Goal: Information Seeking & Learning: Learn about a topic

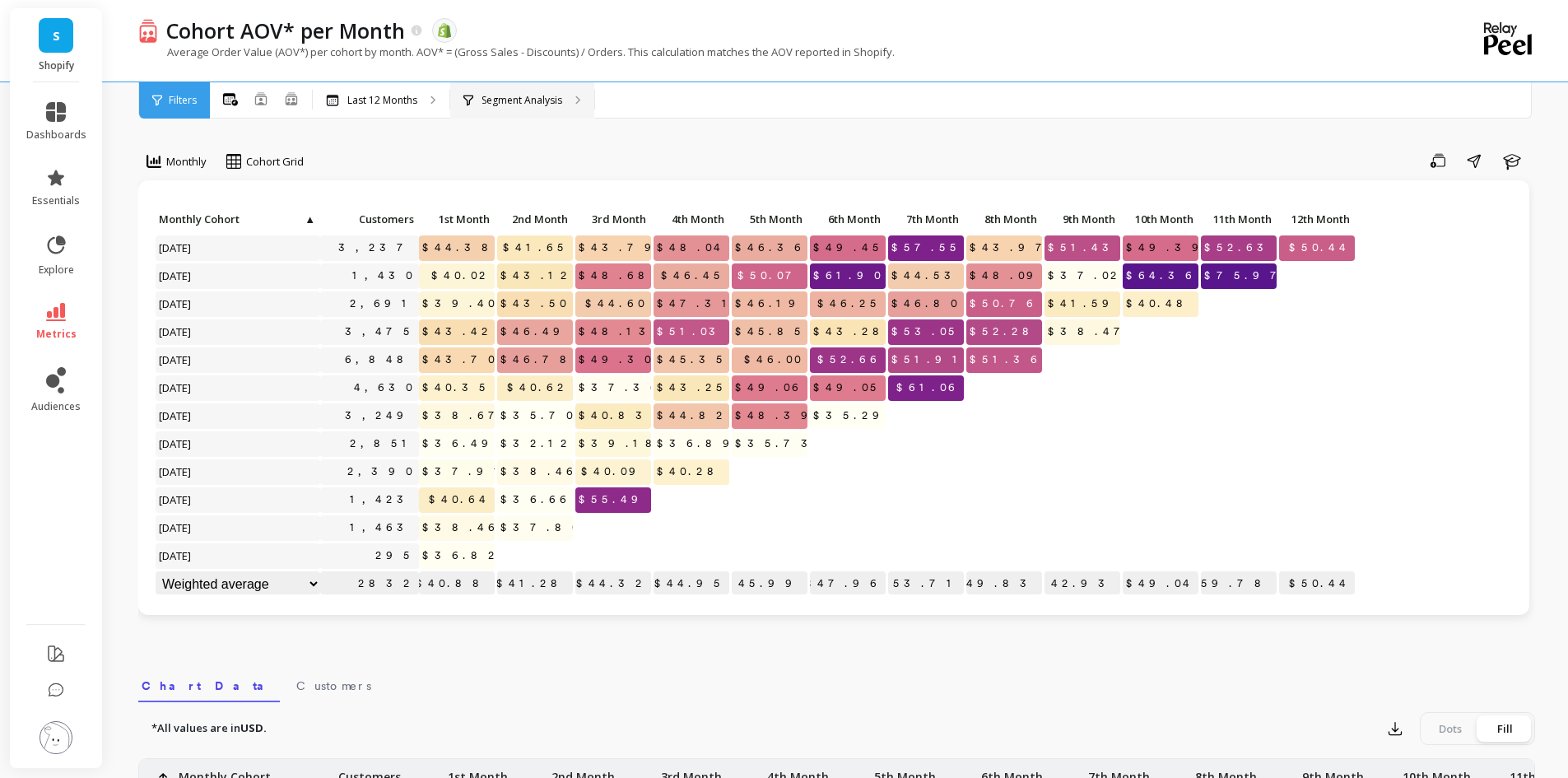
click at [512, 104] on p "Segment Analysis" at bounding box center [522, 101] width 80 height 14
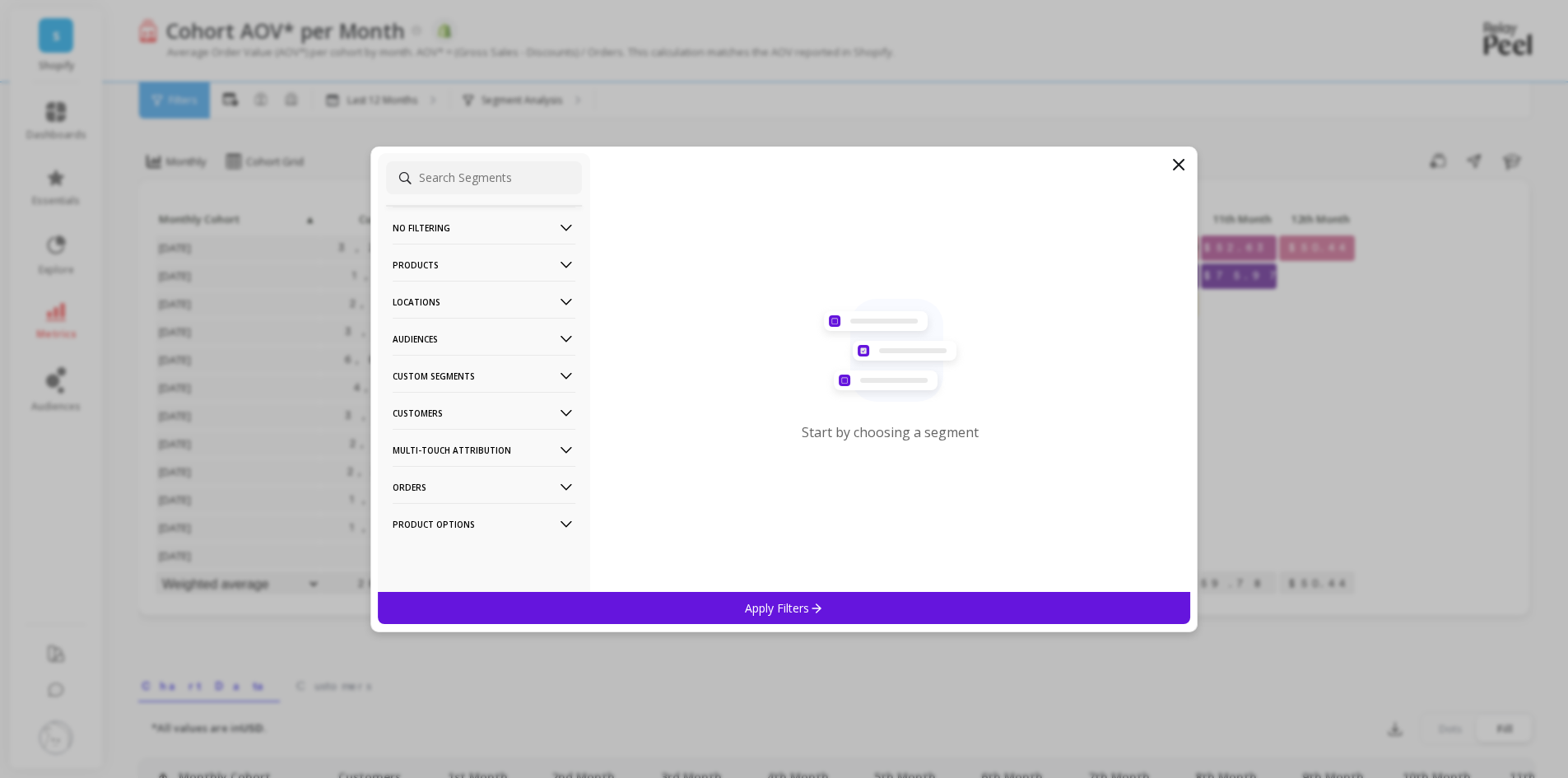
click at [457, 409] on p "Customers" at bounding box center [485, 414] width 183 height 42
click at [438, 532] on p "Subscriptions" at bounding box center [429, 531] width 69 height 14
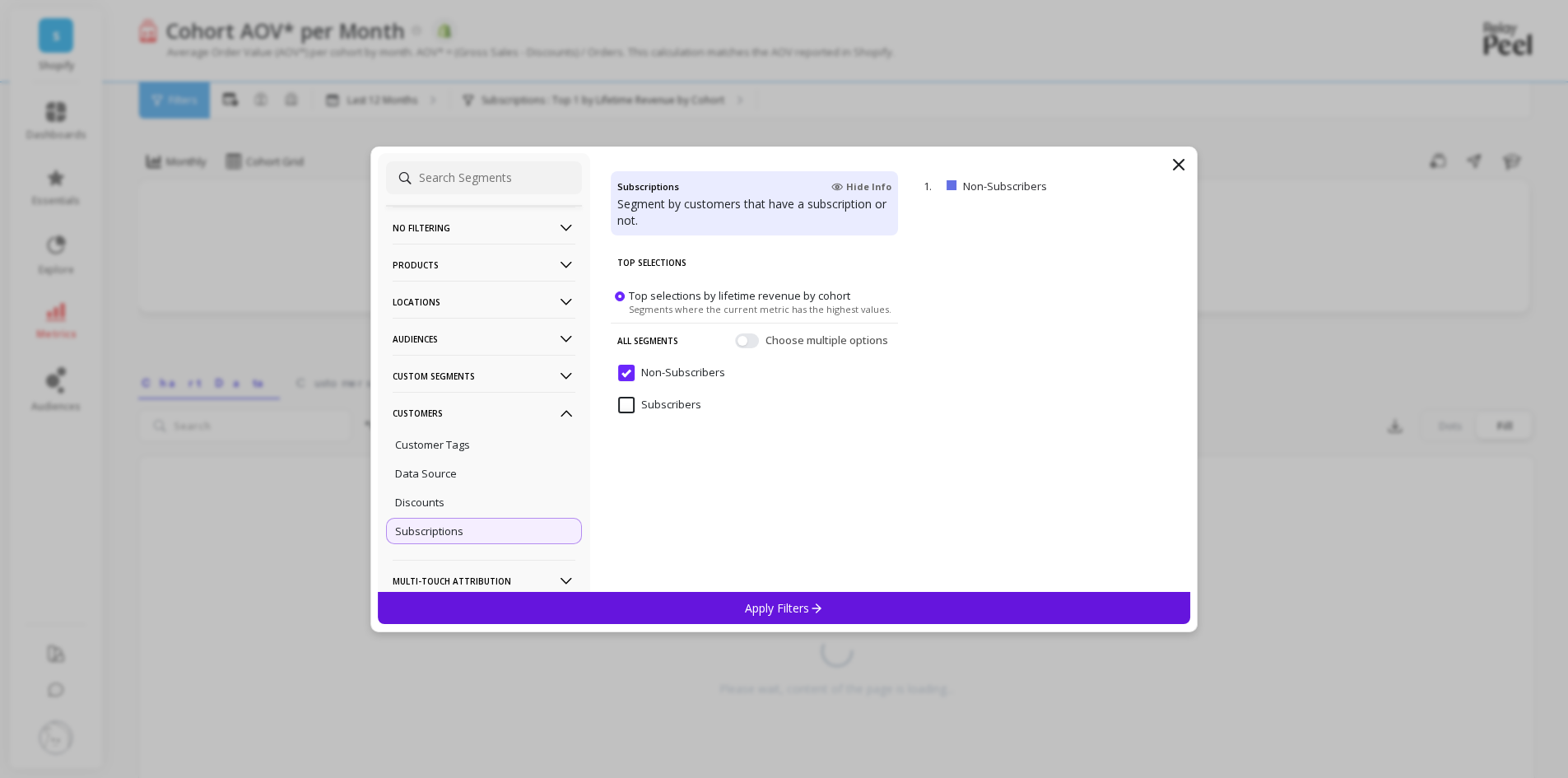
click at [634, 342] on p "All Segments" at bounding box center [648, 340] width 61 height 35
click at [629, 406] on input "Subscribers" at bounding box center [660, 404] width 83 height 16
click at [621, 371] on input "Non-Subscribers" at bounding box center [672, 373] width 107 height 16
click at [746, 344] on button "button" at bounding box center [747, 340] width 24 height 14
click at [632, 405] on input "Subscribers" at bounding box center [660, 404] width 83 height 16
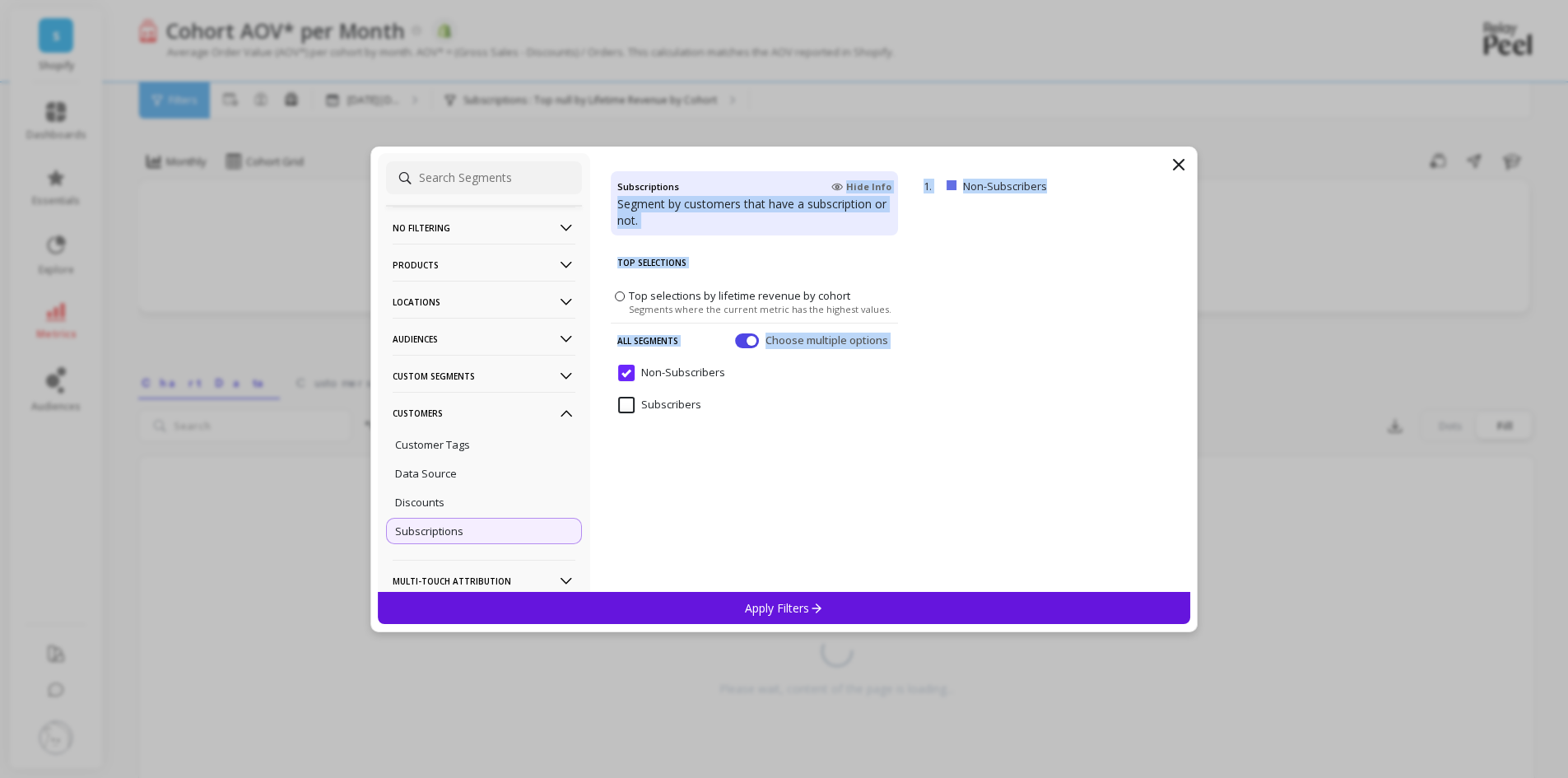
drag, startPoint x: 731, startPoint y: 155, endPoint x: 1171, endPoint y: 330, distance: 473.5
click at [1171, 330] on div "No filtering Overall Products Product Collections Product Tags Product Types Pr…" at bounding box center [784, 373] width 813 height 439
click at [821, 500] on div "Top Selections Top selections by lifetime revenue by cohort Segments where the …" at bounding box center [754, 419] width 287 height 347
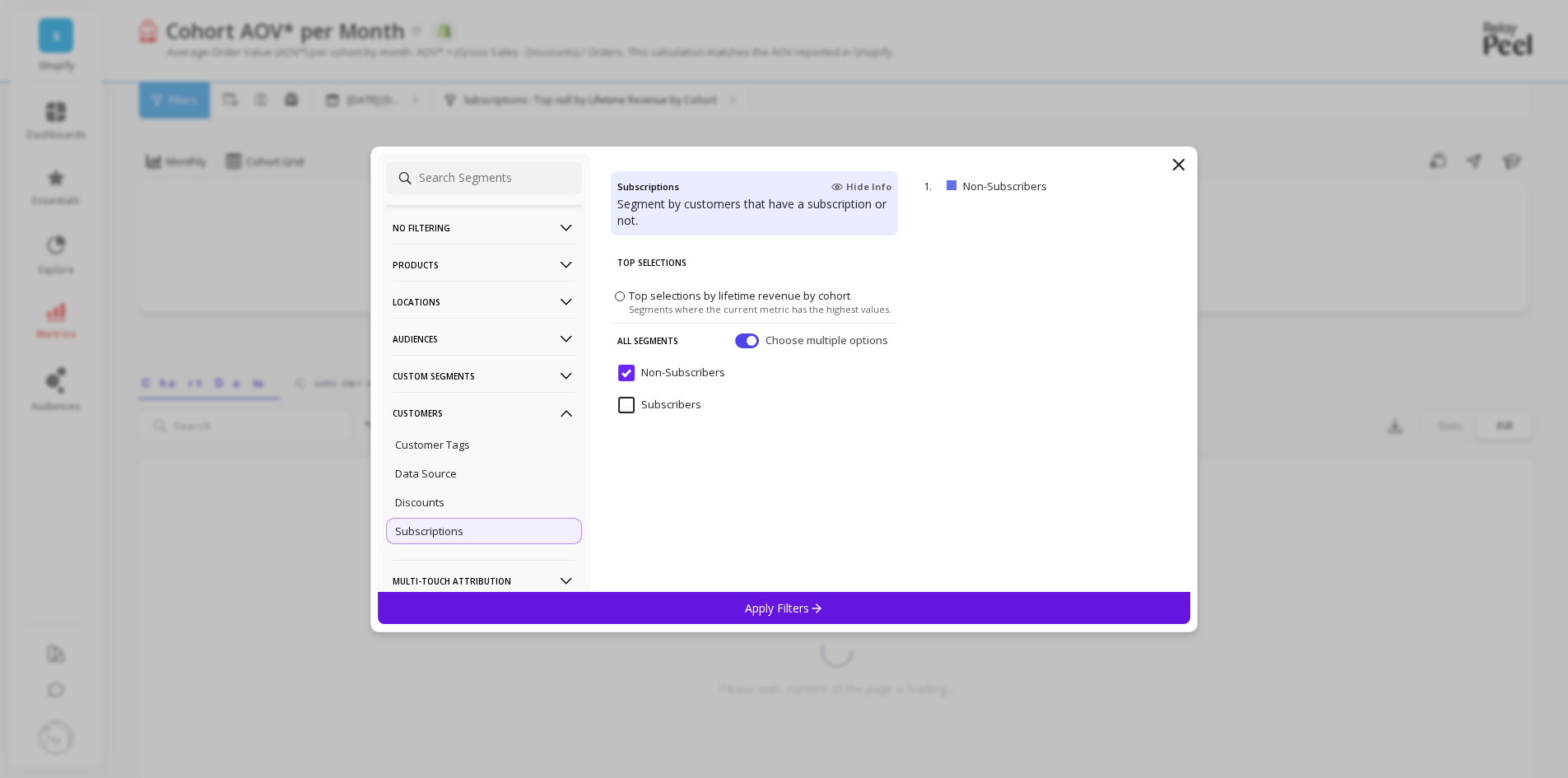
click at [627, 406] on input "Subscribers" at bounding box center [660, 404] width 83 height 16
click at [765, 605] on p "Apply Filters" at bounding box center [784, 608] width 78 height 15
